Goal: Task Accomplishment & Management: Complete application form

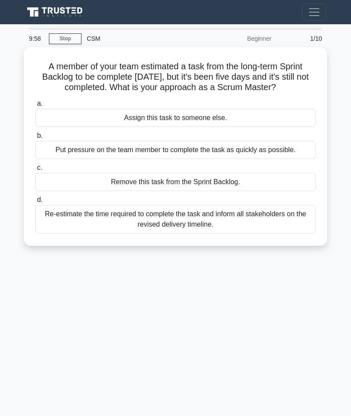
click at [227, 335] on div "9:58 Stop CSM Beginner 1/10 A member of your team estimated a task from the lon…" at bounding box center [175, 244] width 312 height 433
click at [244, 310] on div "9:58 Stop CSM Beginner 1/10 A member of your team estimated a task from the lon…" at bounding box center [175, 244] width 312 height 433
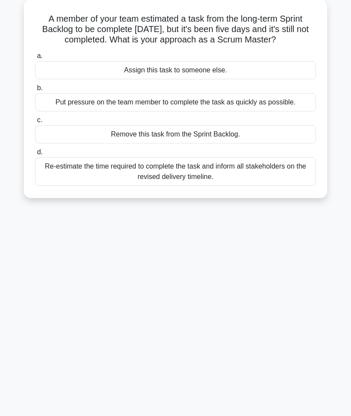
scroll to position [49, 0]
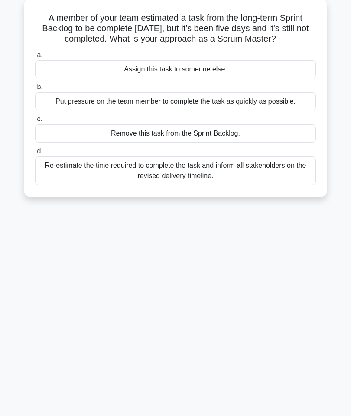
click at [244, 271] on div "9:39 Stop CSM Beginner 1/10 A member of your team estimated a task from the lon…" at bounding box center [175, 195] width 312 height 433
click at [247, 185] on div "Re-estimate the time required to complete the task and inform all stakeholders …" at bounding box center [175, 170] width 281 height 29
click at [35, 154] on input "d. Re-estimate the time required to complete the task and inform all stakeholde…" at bounding box center [35, 152] width 0 height 6
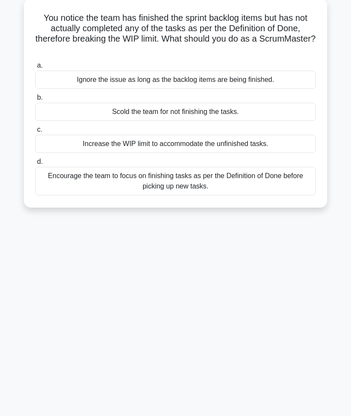
click at [224, 264] on div "9:20 Stop CSM Beginner 2/10 You notice the team has finished the sprint backlog…" at bounding box center [175, 195] width 312 height 433
click at [126, 194] on div "Encourage the team to focus on finishing tasks as per the Definition of Done be…" at bounding box center [175, 181] width 281 height 29
click at [35, 165] on input "d. Encourage the team to focus on finishing tasks as per the Definition of Done…" at bounding box center [35, 162] width 0 height 6
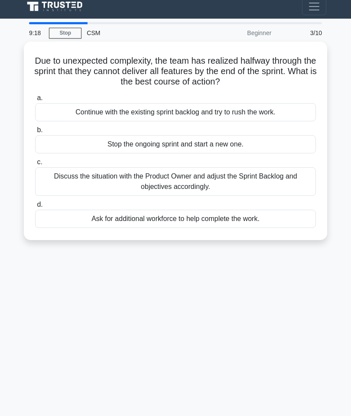
scroll to position [0, 0]
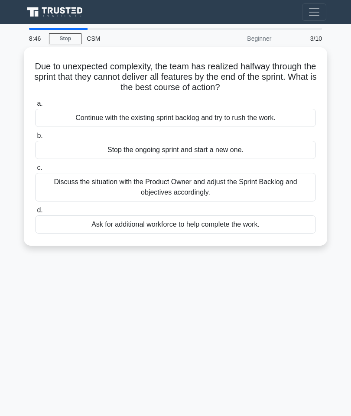
click at [242, 186] on div "Discuss the situation with the Product Owner and adjust the Sprint Backlog and …" at bounding box center [175, 187] width 281 height 29
click at [35, 171] on input "c. Discuss the situation with the Product Owner and adjust the Sprint Backlog a…" at bounding box center [35, 168] width 0 height 6
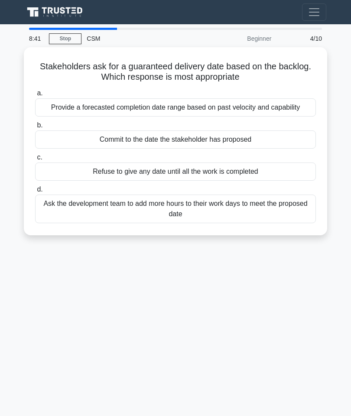
click at [122, 198] on label "d. Ask the development team to add more hours to their work days to meet the pr…" at bounding box center [175, 203] width 281 height 39
click at [35, 192] on input "d. Ask the development team to add more hours to their work days to meet the pr…" at bounding box center [35, 190] width 0 height 6
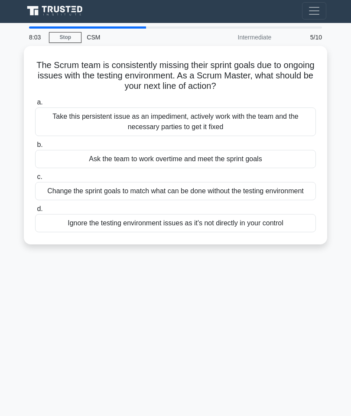
scroll to position [1, 0]
click at [225, 118] on div "Take this persistent issue as an impediment, actively work with the team and th…" at bounding box center [175, 122] width 281 height 29
click at [35, 106] on input "a. Take this persistent issue as an impediment, actively work with the team and…" at bounding box center [35, 103] width 0 height 6
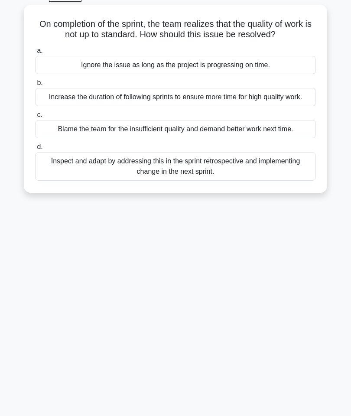
scroll to position [49, 0]
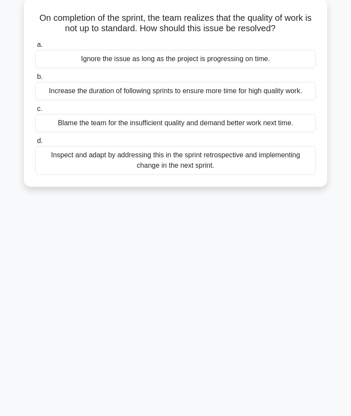
click at [250, 175] on div "Inspect and adapt by addressing this in the sprint retrospective and implementi…" at bounding box center [175, 160] width 281 height 29
click at [35, 144] on input "d. Inspect and adapt by addressing this in the sprint retrospective and impleme…" at bounding box center [35, 141] width 0 height 6
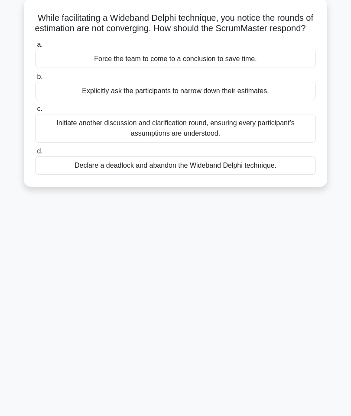
click at [265, 131] on div "Initiate another discussion and clarification round, ensuring every participant…" at bounding box center [175, 128] width 281 height 29
click at [35, 112] on input "c. Initiate another discussion and clarification round, ensuring every particip…" at bounding box center [35, 109] width 0 height 6
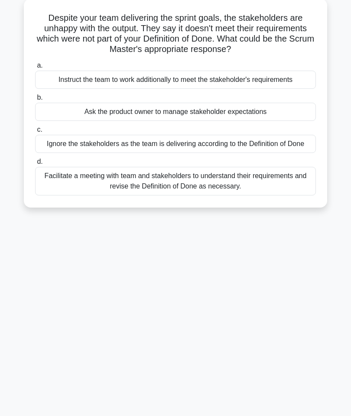
click at [248, 182] on div "Facilitate a meeting with team and stakeholders to understand their requirement…" at bounding box center [175, 181] width 281 height 29
click at [35, 165] on input "d. Facilitate a meeting with team and stakeholders to understand their requirem…" at bounding box center [35, 162] width 0 height 6
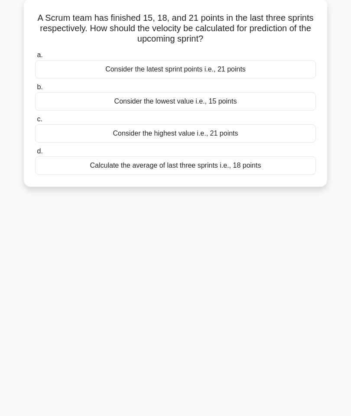
click at [270, 159] on div "Calculate the average of last three sprints i.e., 18 points" at bounding box center [175, 165] width 281 height 18
click at [35, 154] on input "d. Calculate the average of last three sprints i.e., 18 points" at bounding box center [35, 152] width 0 height 6
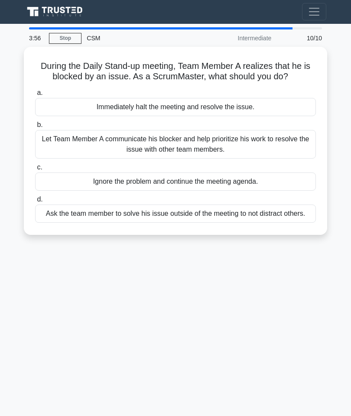
scroll to position [1, 0]
click at [242, 222] on div "Ask the team member to solve his issue outside of the meeting to not distract o…" at bounding box center [175, 213] width 281 height 18
click at [35, 202] on input "d. Ask the team member to solve his issue outside of the meeting to not distrac…" at bounding box center [35, 199] width 0 height 6
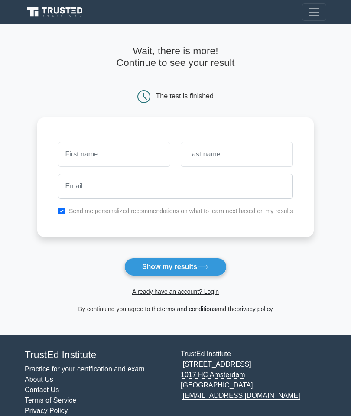
click at [138, 155] on input "text" at bounding box center [114, 154] width 112 height 25
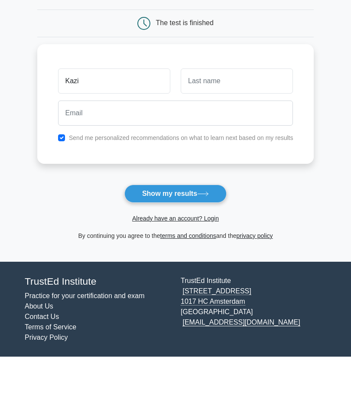
scroll to position [35, 0]
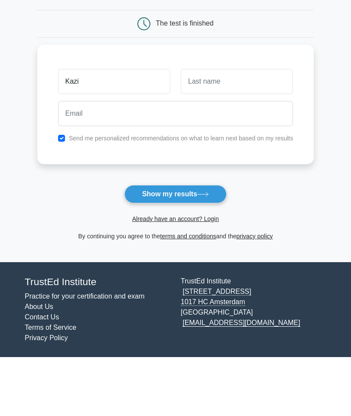
type input "Kazi"
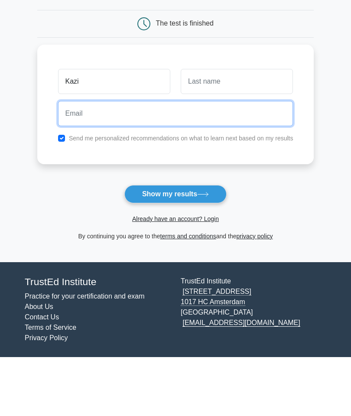
click at [223, 160] on input "email" at bounding box center [175, 172] width 235 height 25
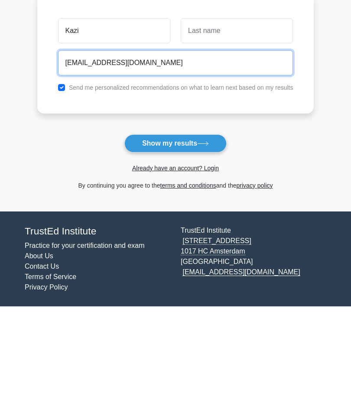
type input "shaownqa@gmail.com"
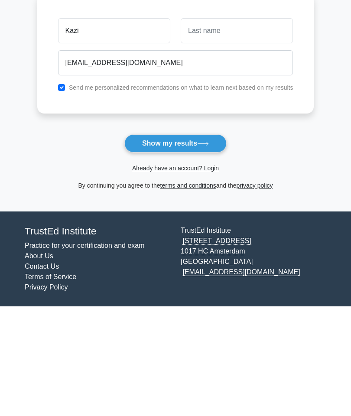
click at [189, 244] on button "Show my results" at bounding box center [175, 253] width 102 height 18
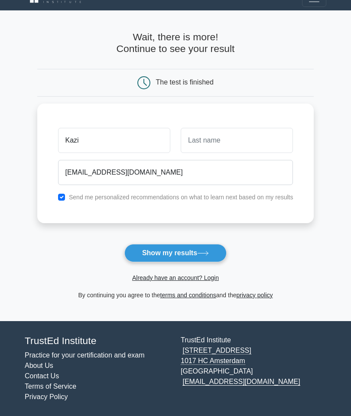
click at [185, 244] on button "Show my results" at bounding box center [175, 253] width 102 height 18
click at [243, 128] on input "text" at bounding box center [237, 140] width 112 height 25
click at [260, 128] on input "Shaken" at bounding box center [237, 140] width 112 height 25
type input "Shaown"
click at [197, 244] on button "Show my results" at bounding box center [175, 253] width 102 height 18
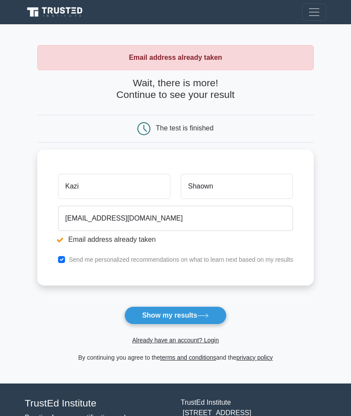
click at [193, 316] on button "Show my results" at bounding box center [175, 315] width 102 height 18
